Goal: Transaction & Acquisition: Obtain resource

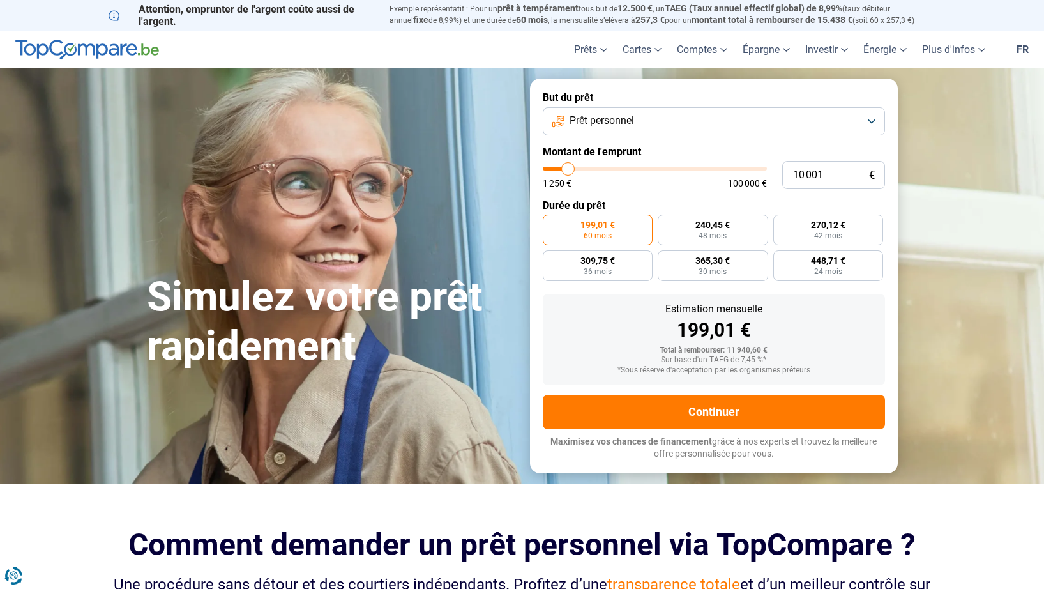
type input "16 750"
type input "16750"
click at [583, 169] on input "range" at bounding box center [655, 169] width 224 height 4
radio input "false"
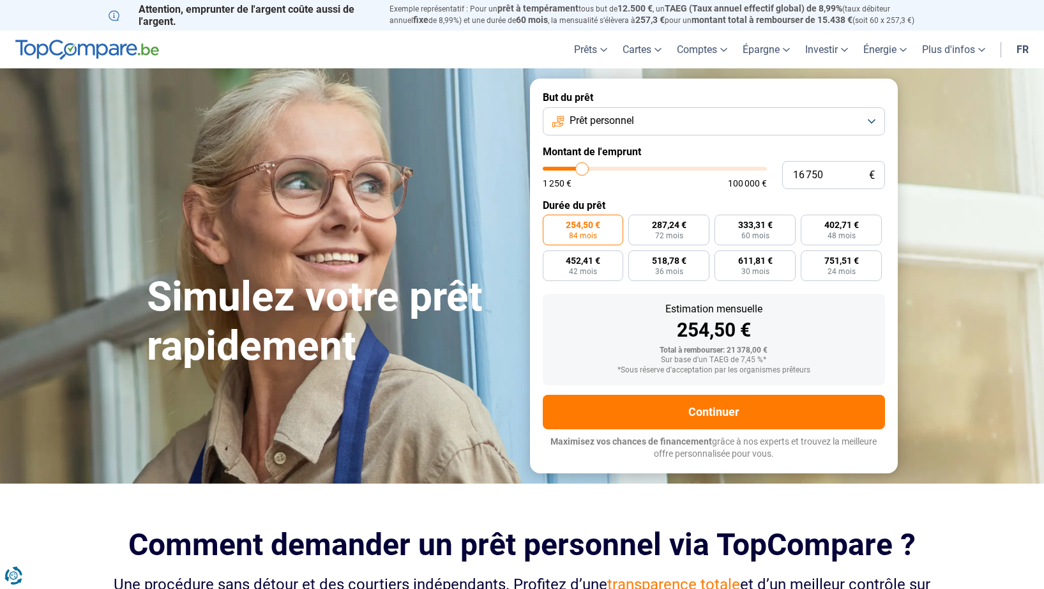
type input "7 500"
type input "7500"
click at [563, 167] on input "range" at bounding box center [655, 169] width 224 height 4
radio input "true"
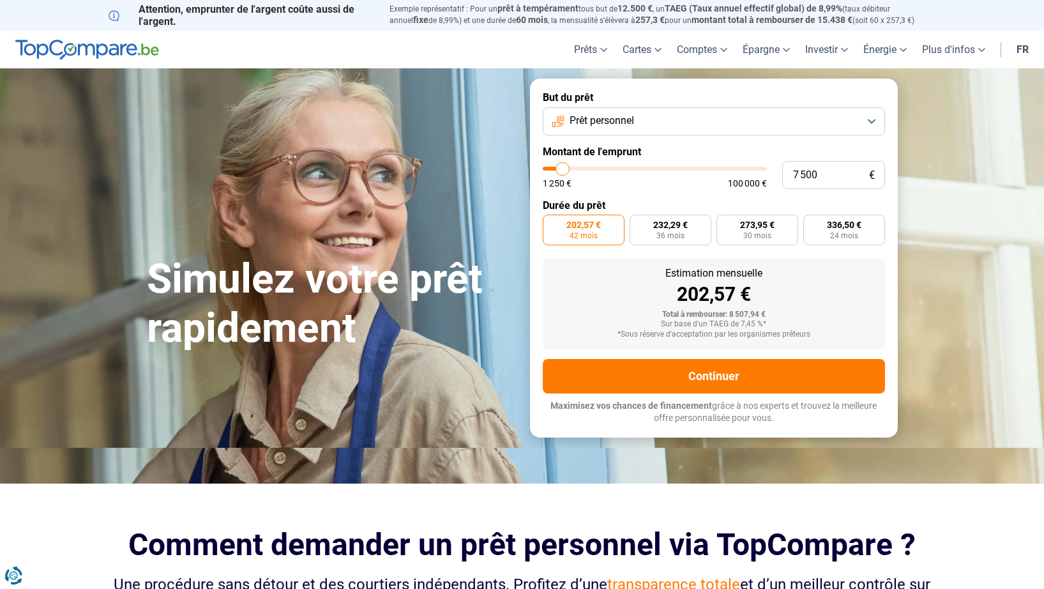
type input "2 750"
type input "2750"
click at [553, 167] on input "range" at bounding box center [655, 169] width 224 height 4
radio input "true"
type input "7 500"
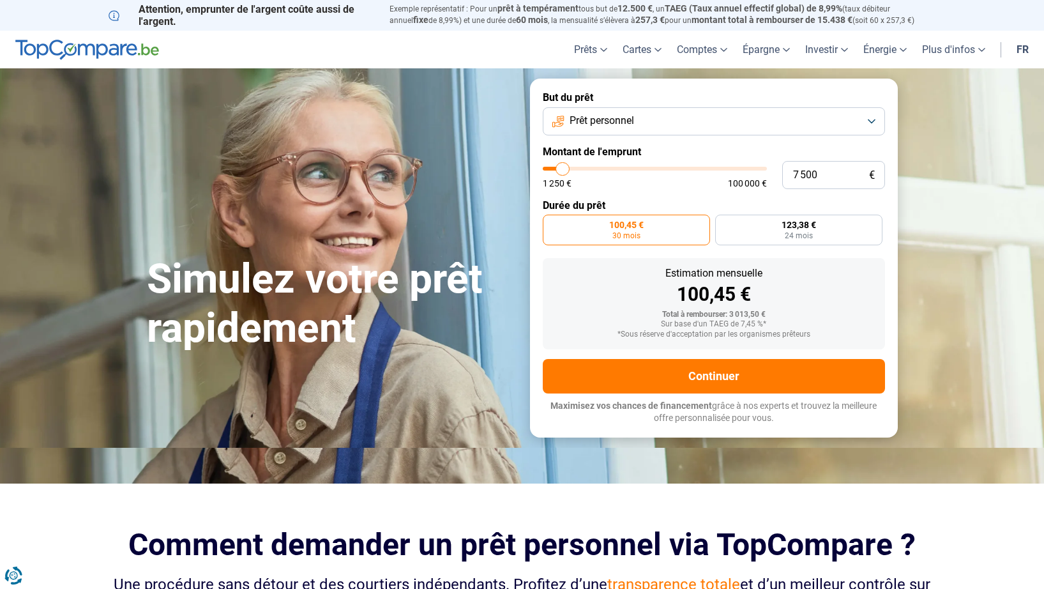
type input "7500"
click at [563, 168] on input "range" at bounding box center [655, 169] width 224 height 4
radio input "false"
type input "6 750"
type input "6750"
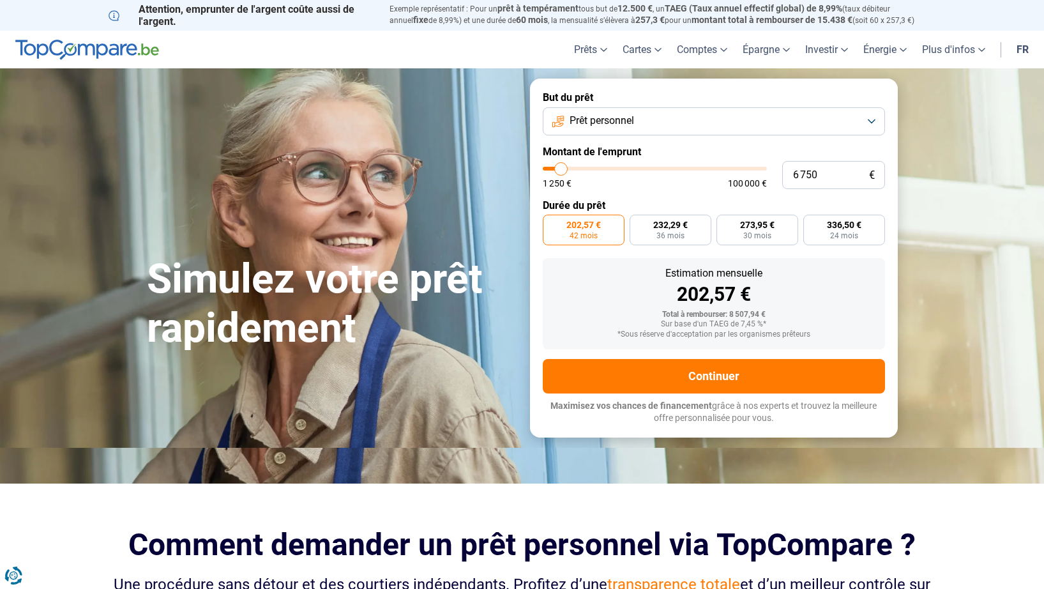
type input "6 000"
type input "6000"
type input "5 750"
type input "5750"
type input "5 500"
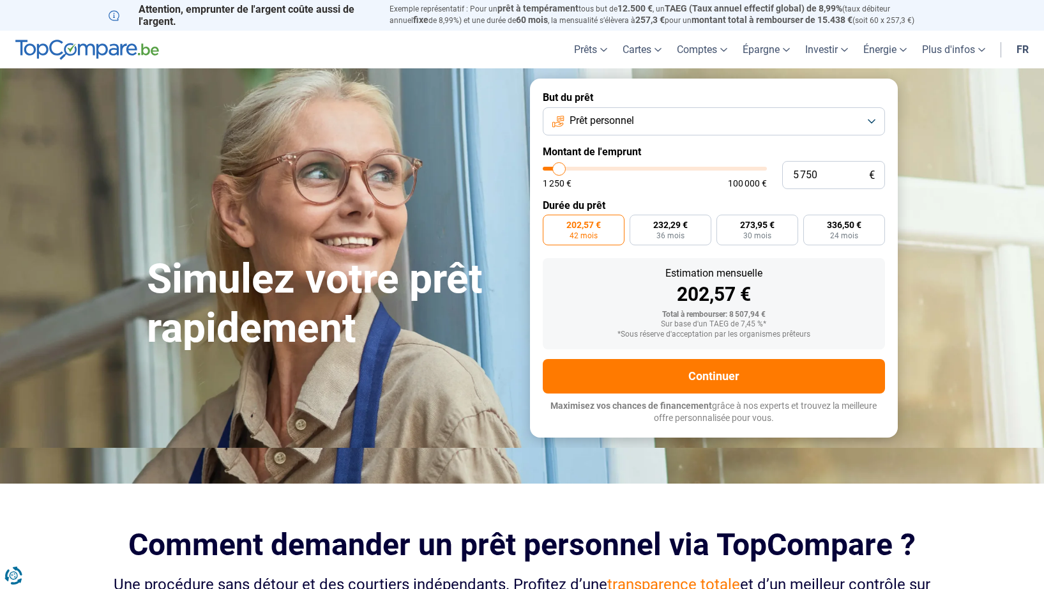
type input "5500"
type input "4 250"
type input "4250"
type input "4 000"
type input "4000"
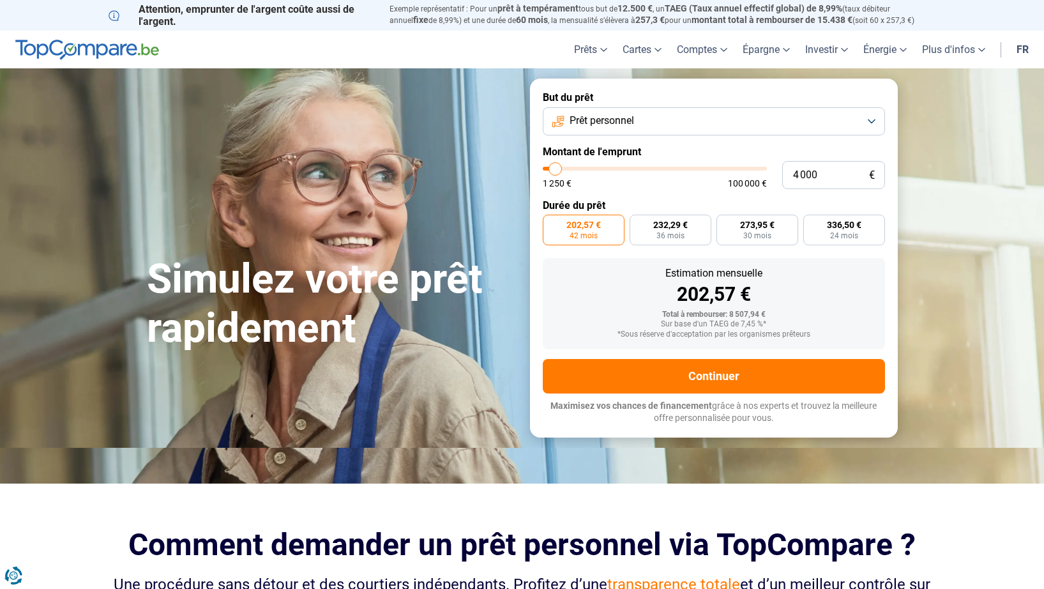
type input "4 250"
type input "4250"
type input "4 500"
type input "4500"
type input "5 000"
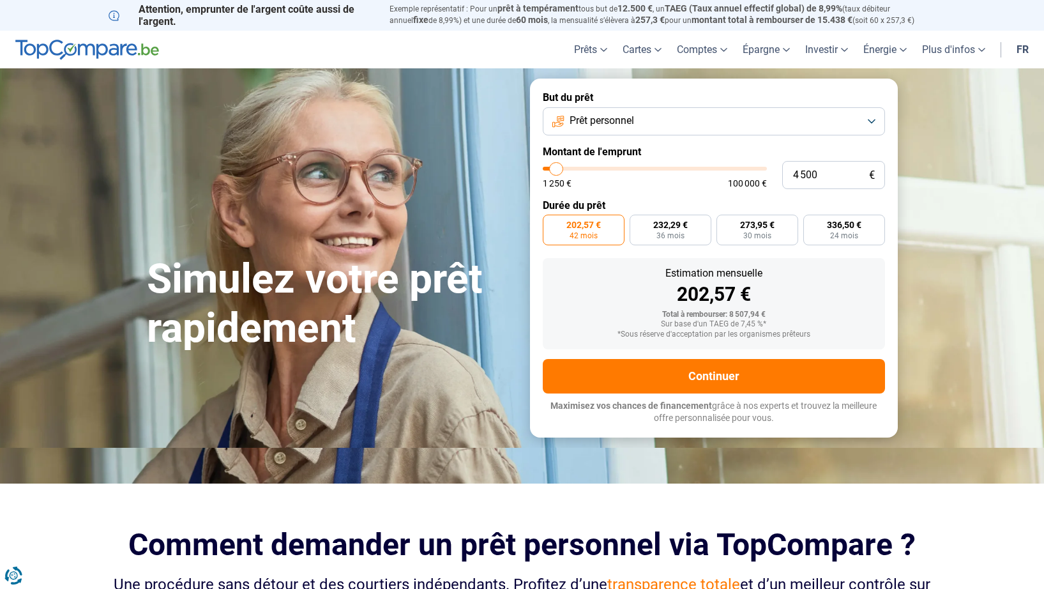
type input "5000"
type input "5 250"
type input "5250"
type input "6 000"
type input "6000"
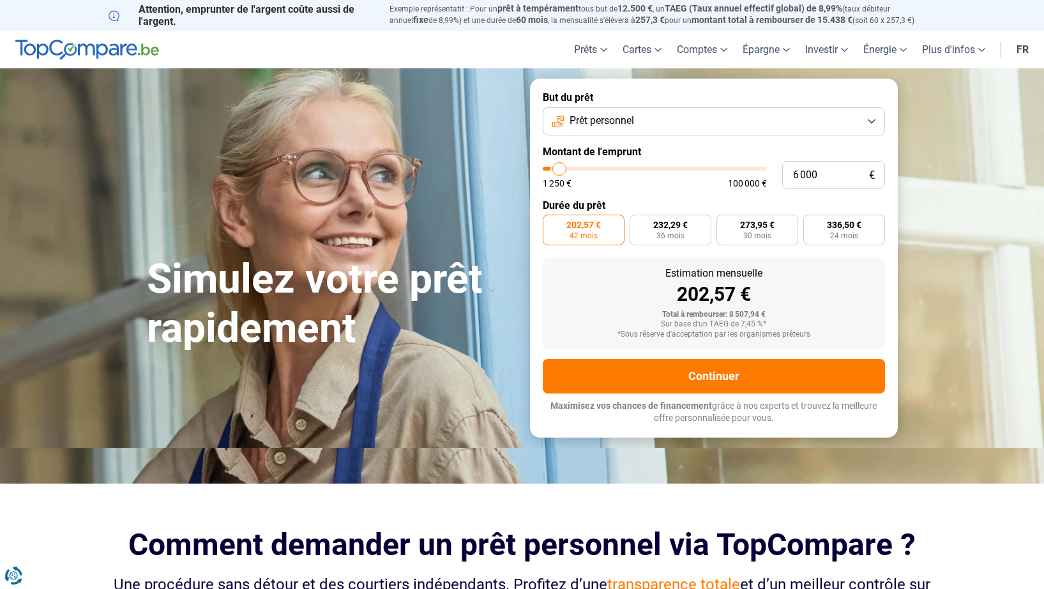
type input "7 000"
type input "7000"
type input "7 250"
type input "7250"
type input "8 000"
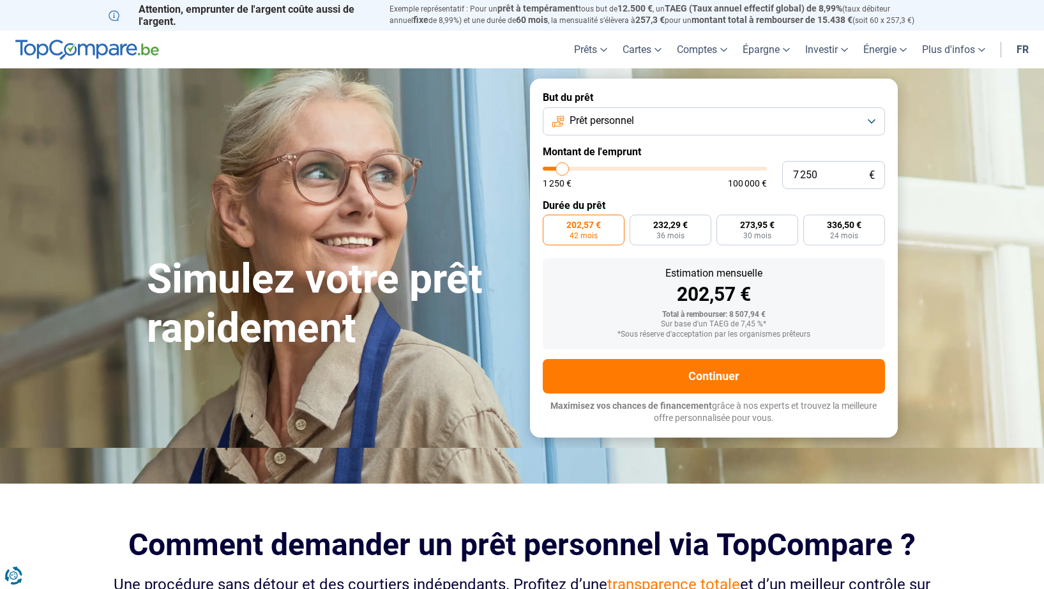
type input "8000"
type input "9 000"
type input "9000"
type input "9 500"
type input "9500"
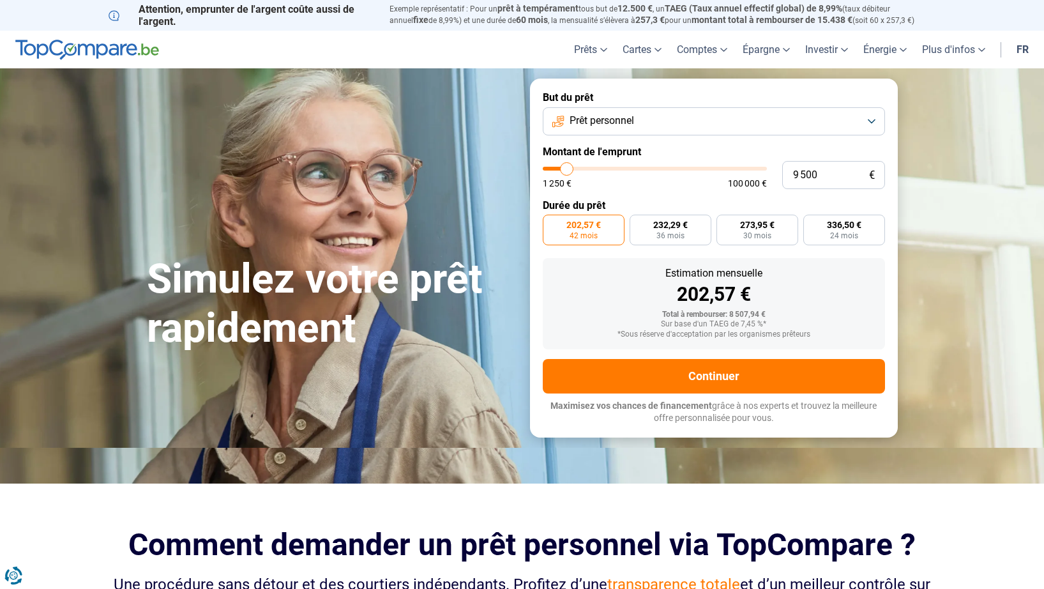
type input "9 000"
type input "9000"
type input "8 750"
type input "8750"
type input "8 250"
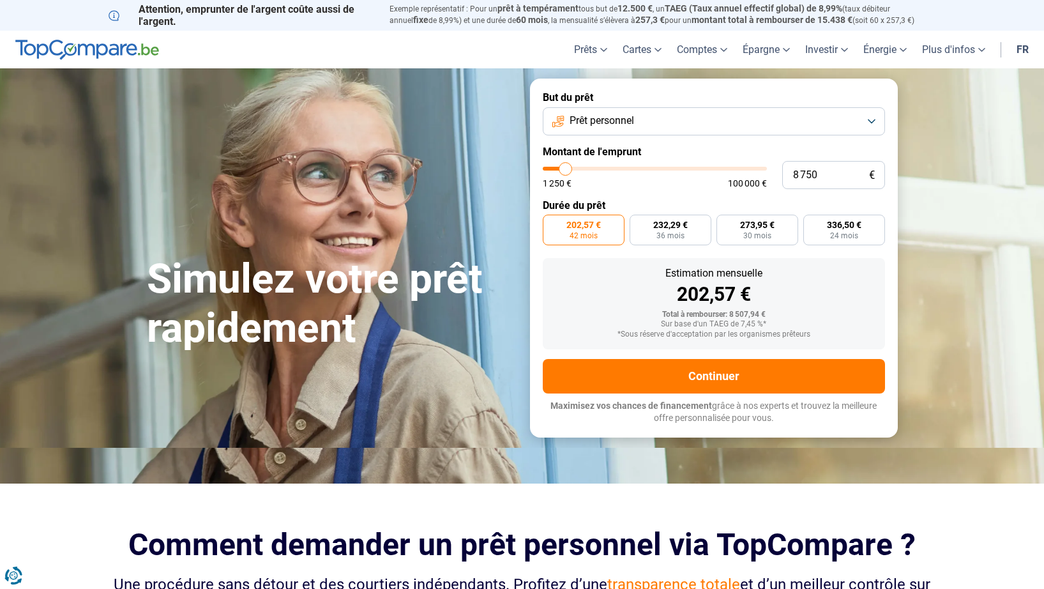
type input "8250"
type input "7 250"
type input "7250"
type input "7 000"
type input "7000"
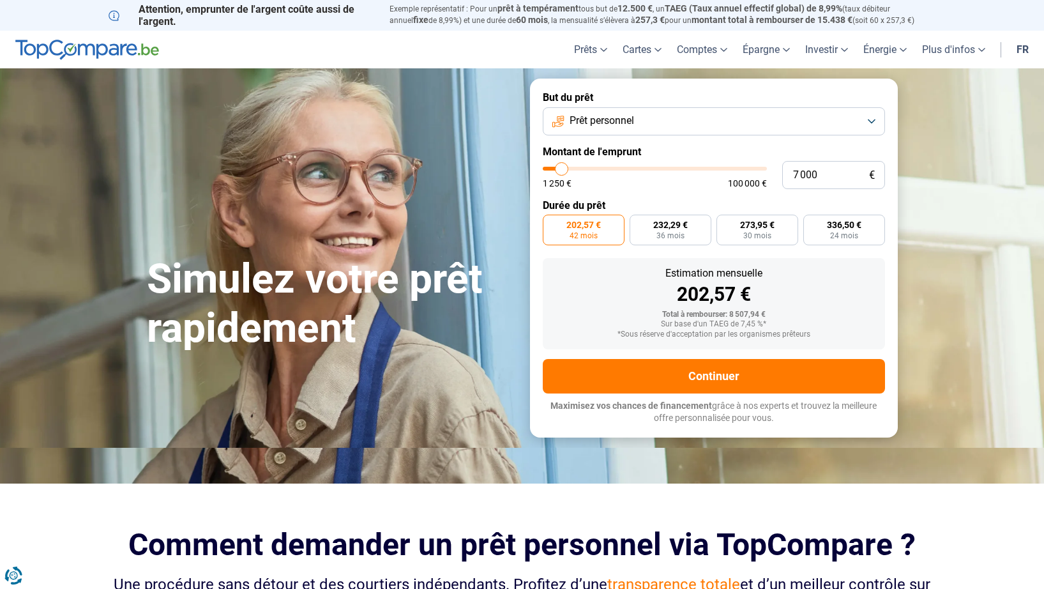
type input "5 750"
type input "5750"
type input "5 000"
type input "5000"
type input "4 500"
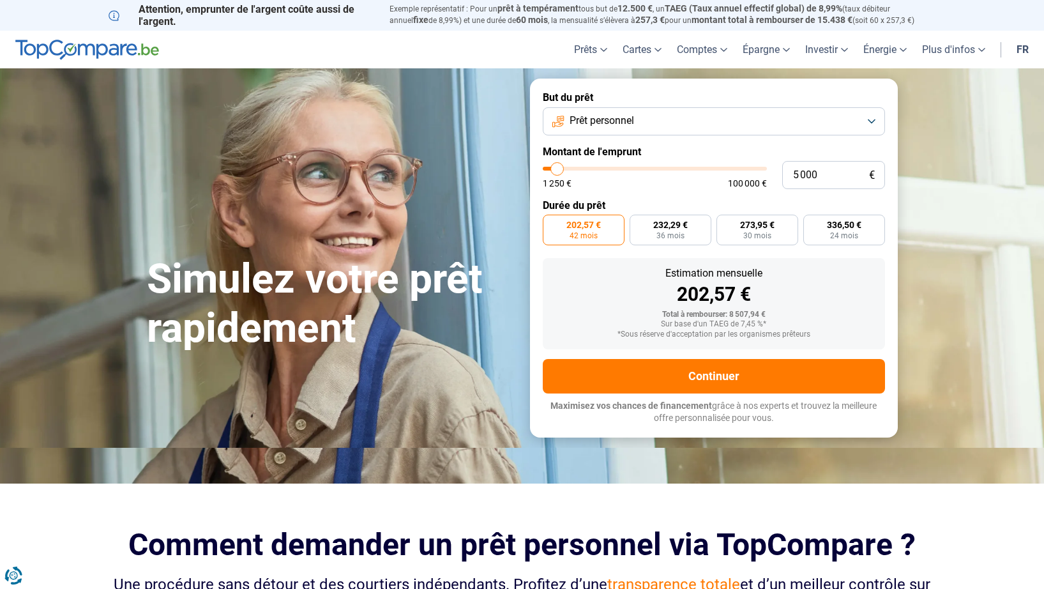
type input "4500"
type input "5 000"
type input "5000"
type input "5 250"
type input "5250"
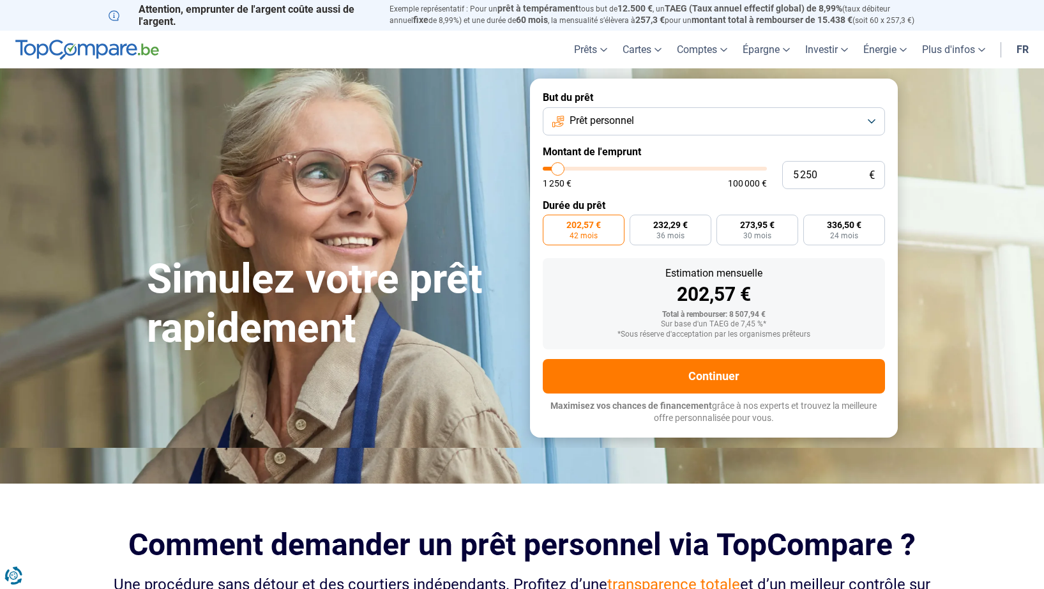
type input "6 500"
type input "6500"
type input "7 500"
type input "7500"
type input "8 500"
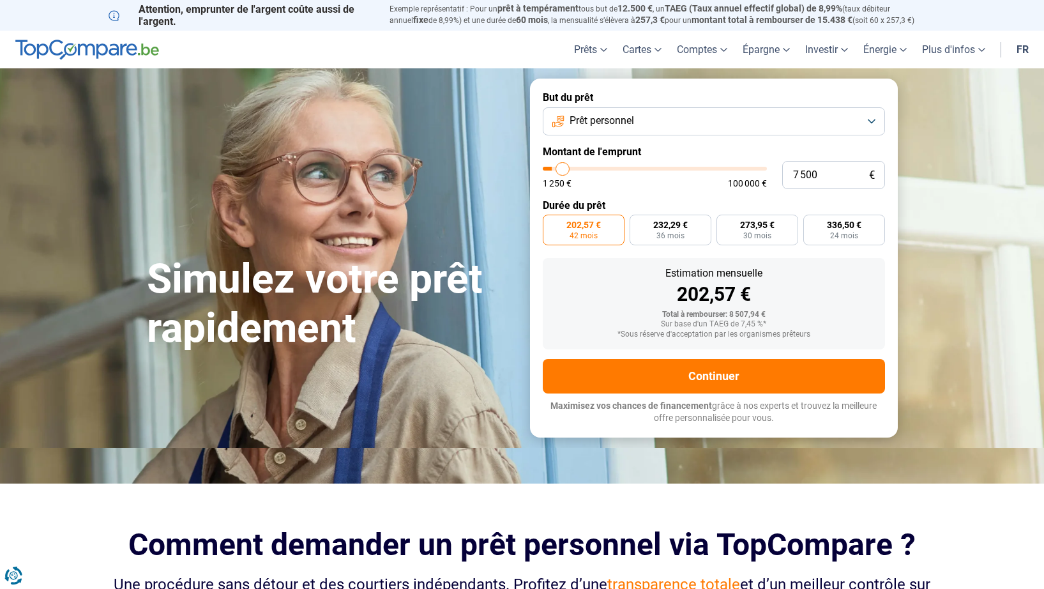
type input "8500"
type input "8 250"
type input "8250"
type input "7 500"
type input "7500"
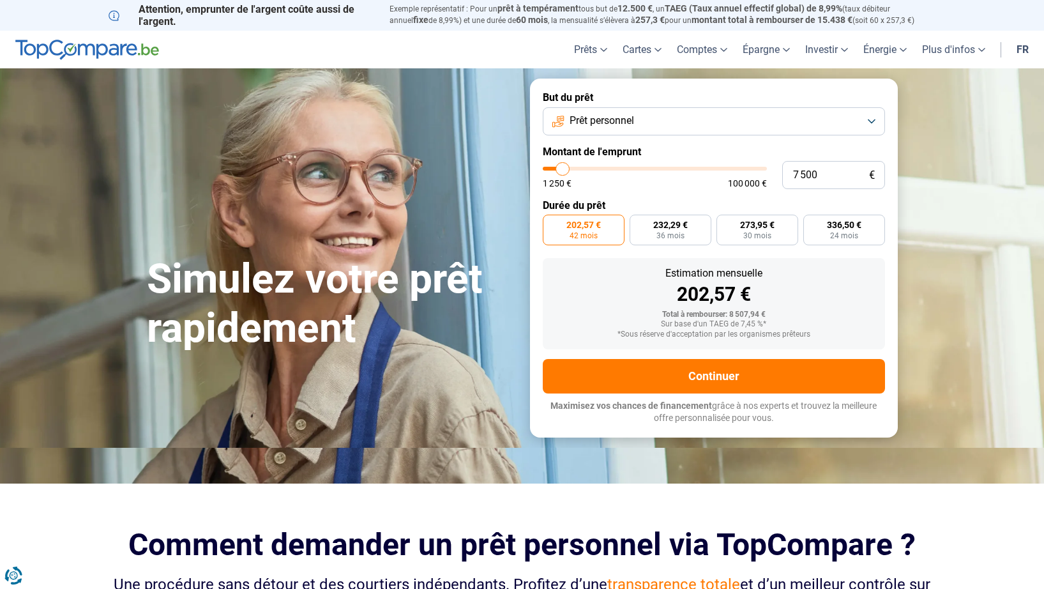
type input "5 750"
type input "5750"
type input "5 500"
type input "5500"
type input "5 000"
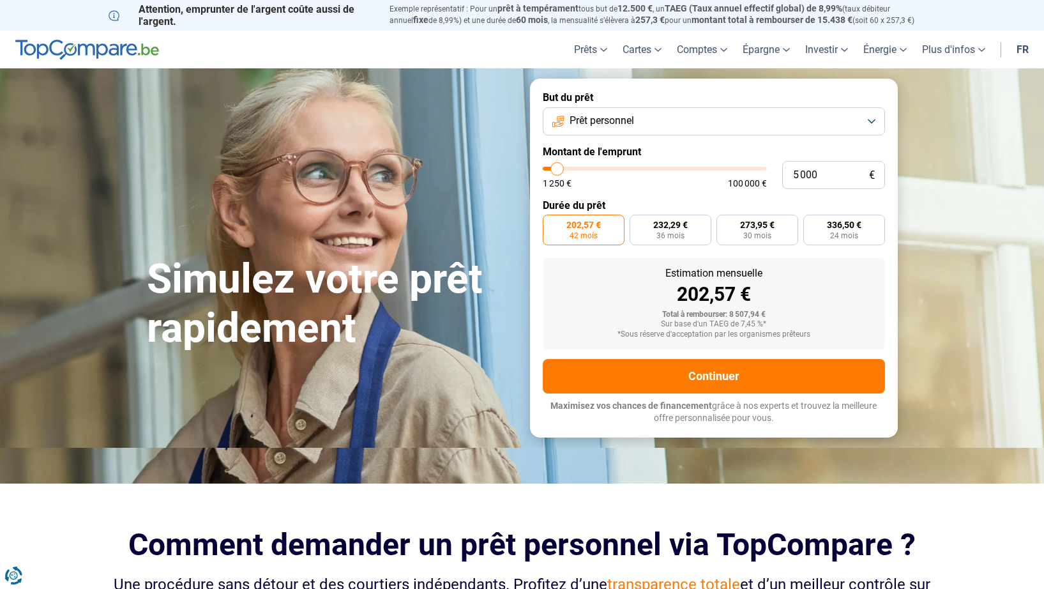
type input "5000"
click at [558, 171] on input "range" at bounding box center [655, 169] width 224 height 4
radio input "true"
click at [830, 225] on span "224,33 €" at bounding box center [828, 224] width 34 height 9
click at [782, 223] on input "224,33 € 24 mois" at bounding box center [778, 219] width 8 height 8
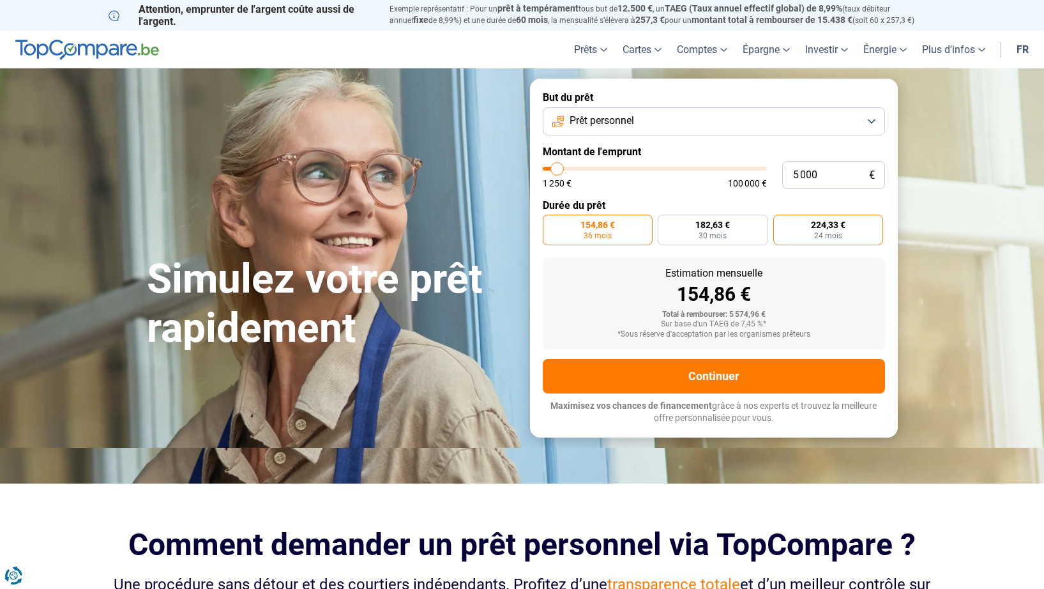
radio input "true"
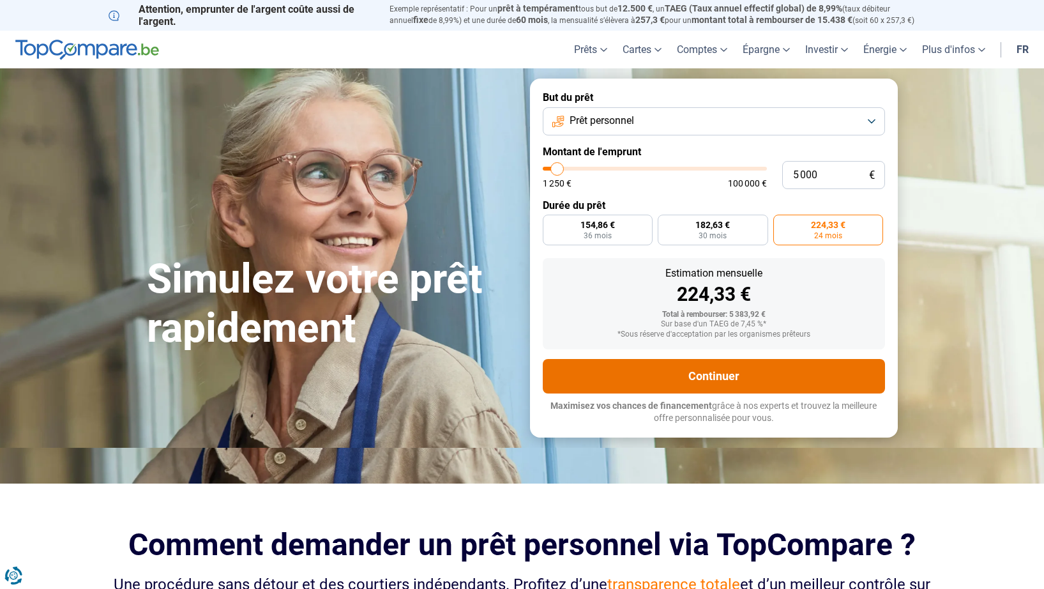
click at [747, 379] on button "Continuer" at bounding box center [714, 376] width 342 height 34
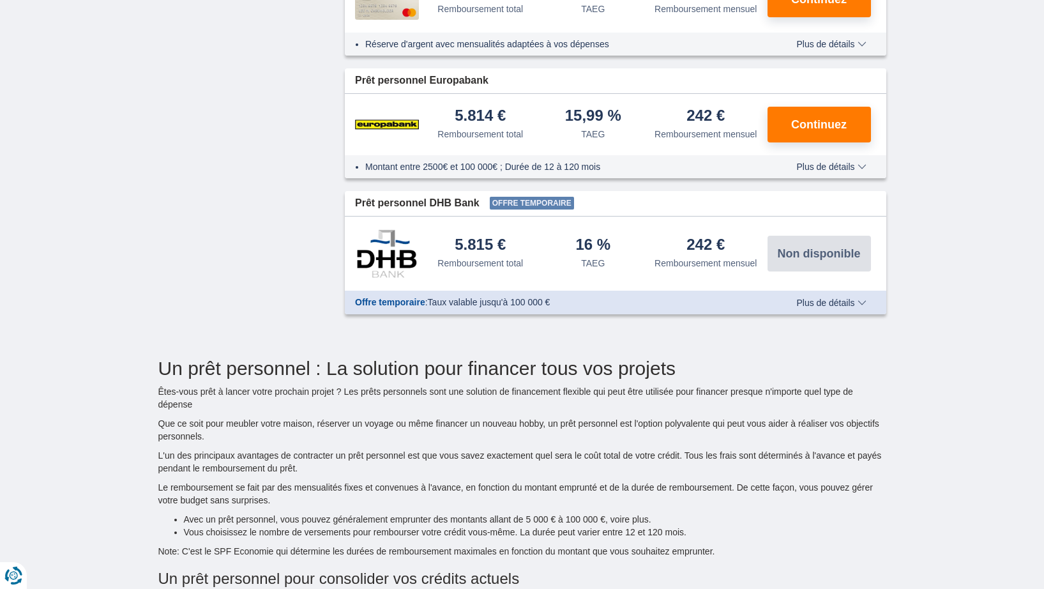
scroll to position [639, 0]
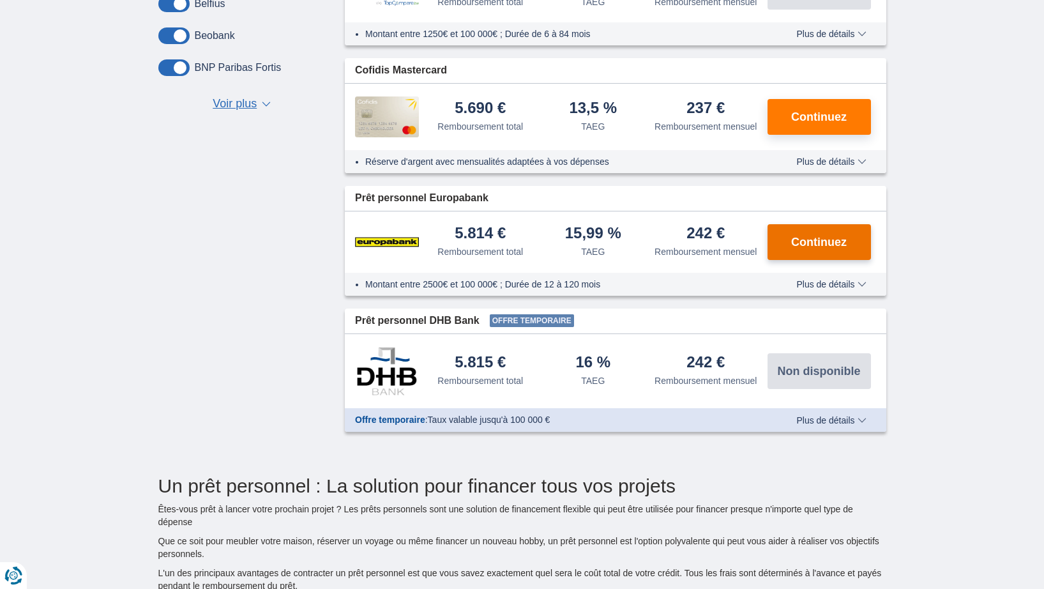
click at [799, 239] on span "Continuez" at bounding box center [819, 241] width 56 height 11
